Goal: Navigation & Orientation: Find specific page/section

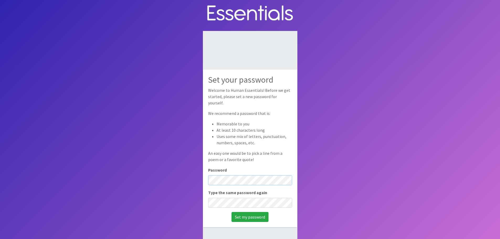
click at [188, 170] on body "Set your password Welcome to Human Essentials! Before we get started, please se…" at bounding box center [250, 137] width 500 height 274
click at [245, 216] on input "Set my password" at bounding box center [250, 217] width 37 height 10
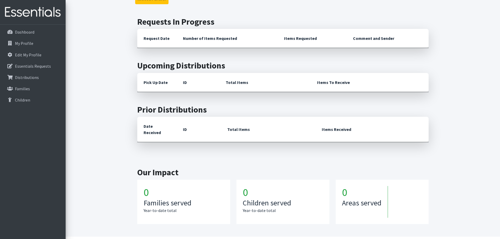
scroll to position [131, 0]
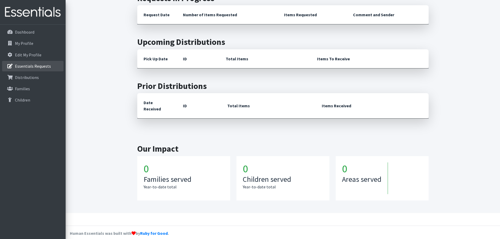
click at [44, 67] on p "Essentials Requests" at bounding box center [33, 66] width 36 height 5
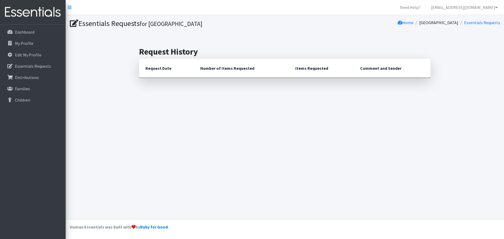
click at [74, 20] on icon at bounding box center [74, 24] width 8 height 8
click at [89, 25] on h1 "Essentials Requests for Reidville Elementary" at bounding box center [176, 23] width 213 height 9
drag, startPoint x: 170, startPoint y: 62, endPoint x: 173, endPoint y: 63, distance: 3.0
click at [170, 63] on th "Request Date" at bounding box center [166, 68] width 55 height 19
click at [282, 63] on th "Number of Items Requested" at bounding box center [241, 68] width 95 height 19
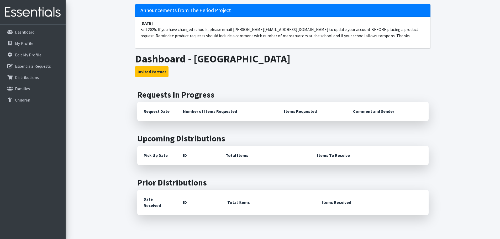
scroll to position [52, 0]
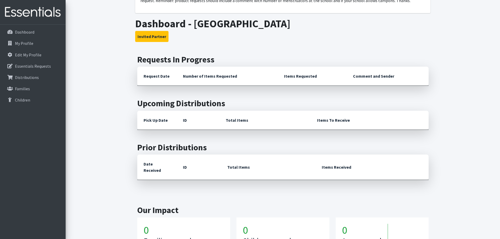
drag, startPoint x: 156, startPoint y: 77, endPoint x: 160, endPoint y: 77, distance: 3.4
click at [157, 77] on th "Request Date" at bounding box center [156, 76] width 39 height 19
click at [208, 77] on th "Number of Items Requested" at bounding box center [227, 76] width 101 height 19
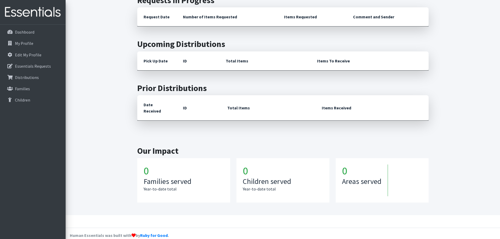
scroll to position [114, 0]
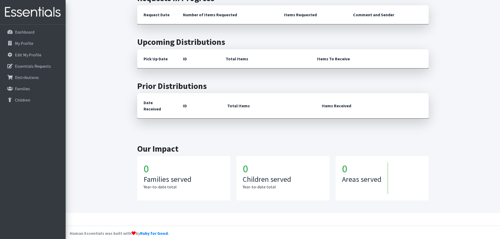
click at [148, 162] on h1 "0" at bounding box center [184, 168] width 80 height 13
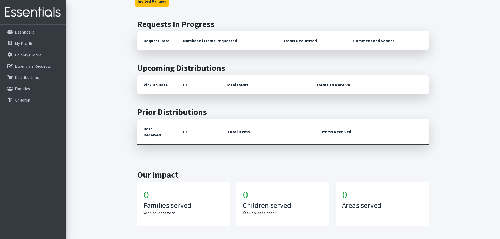
scroll to position [0, 0]
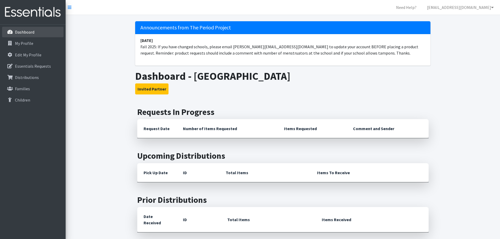
click at [22, 29] on link "Dashboard" at bounding box center [32, 32] width 61 height 10
click at [24, 44] on p "My Profile" at bounding box center [24, 43] width 18 height 5
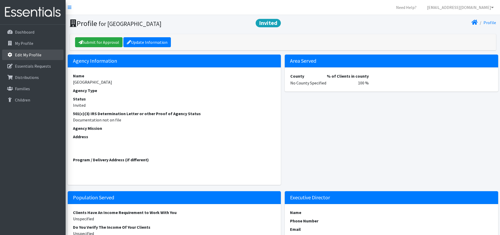
click at [33, 52] on link "Edit My Profile" at bounding box center [32, 55] width 61 height 10
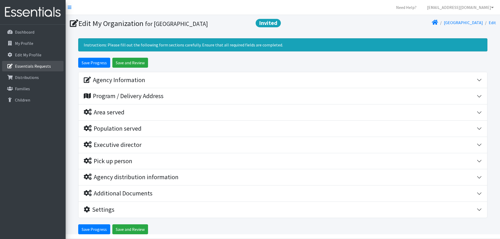
click at [30, 67] on p "Essentials Requests" at bounding box center [33, 66] width 36 height 5
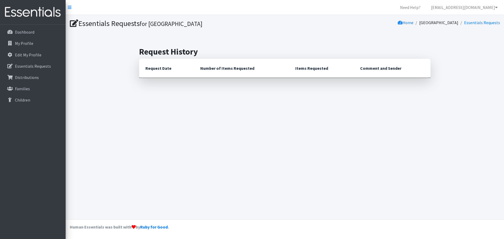
click at [151, 70] on th "Request Date" at bounding box center [166, 68] width 55 height 19
click at [157, 51] on h2 "Request History" at bounding box center [284, 52] width 291 height 10
click at [72, 24] on icon at bounding box center [74, 24] width 8 height 8
click at [76, 20] on icon at bounding box center [74, 24] width 8 height 8
click at [119, 26] on h1 "Essentials Requests for Reidville Elementary" at bounding box center [176, 23] width 213 height 9
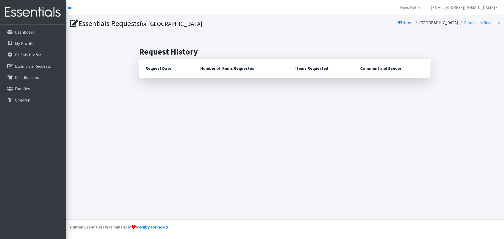
click at [172, 20] on h1 "Essentials Requests for Reidville Elementary" at bounding box center [176, 23] width 213 height 9
click at [32, 78] on p "Distributions" at bounding box center [27, 77] width 24 height 5
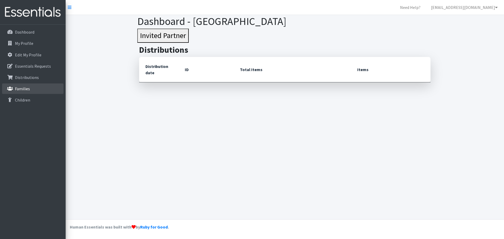
click at [20, 88] on p "Families" at bounding box center [22, 88] width 15 height 5
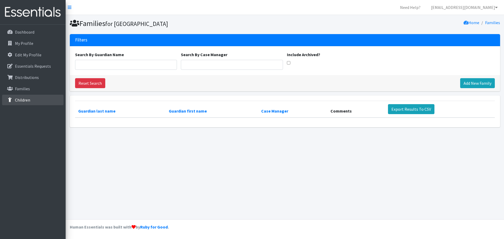
click at [20, 97] on p "Children" at bounding box center [22, 99] width 15 height 5
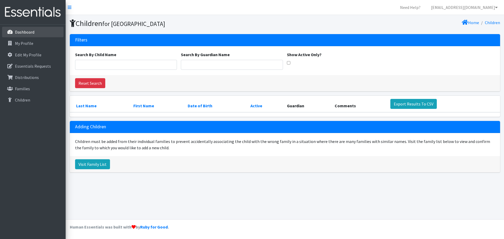
click at [26, 29] on link "Dashboard" at bounding box center [32, 32] width 61 height 10
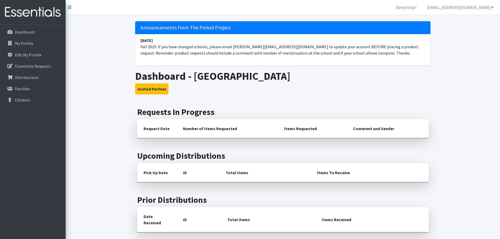
drag, startPoint x: 498, startPoint y: 31, endPoint x: 292, endPoint y: 16, distance: 206.3
click at [299, 16] on header "Announcements from The Period Project [DATE] Fall 2025: If you have changed sch…" at bounding box center [282, 55] width 299 height 80
